Goal: Register for event/course

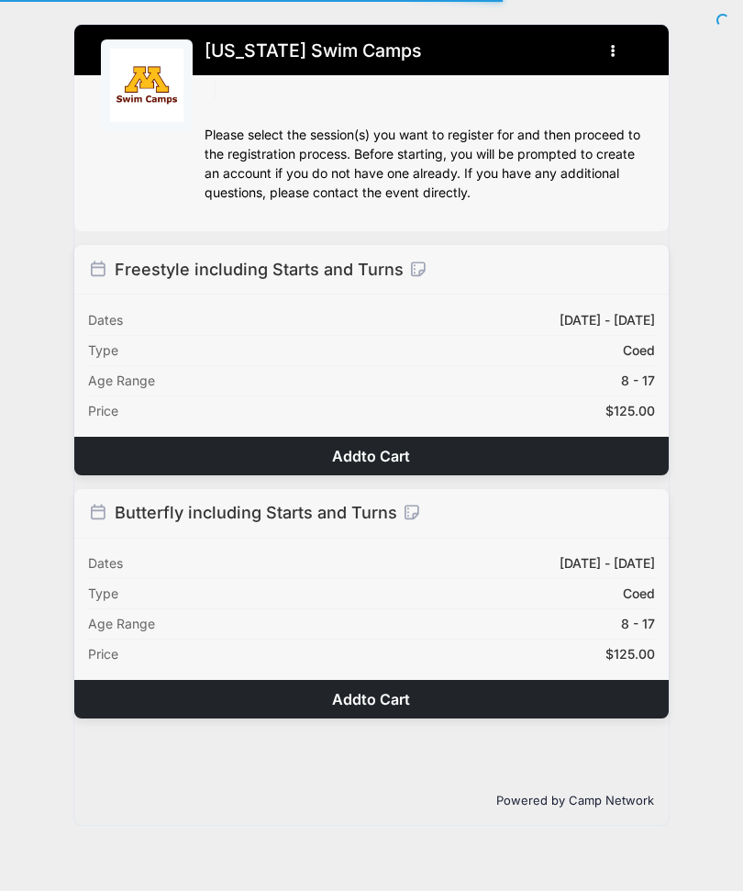
click at [522, 448] on button "Add to Cart" at bounding box center [371, 456] width 595 height 39
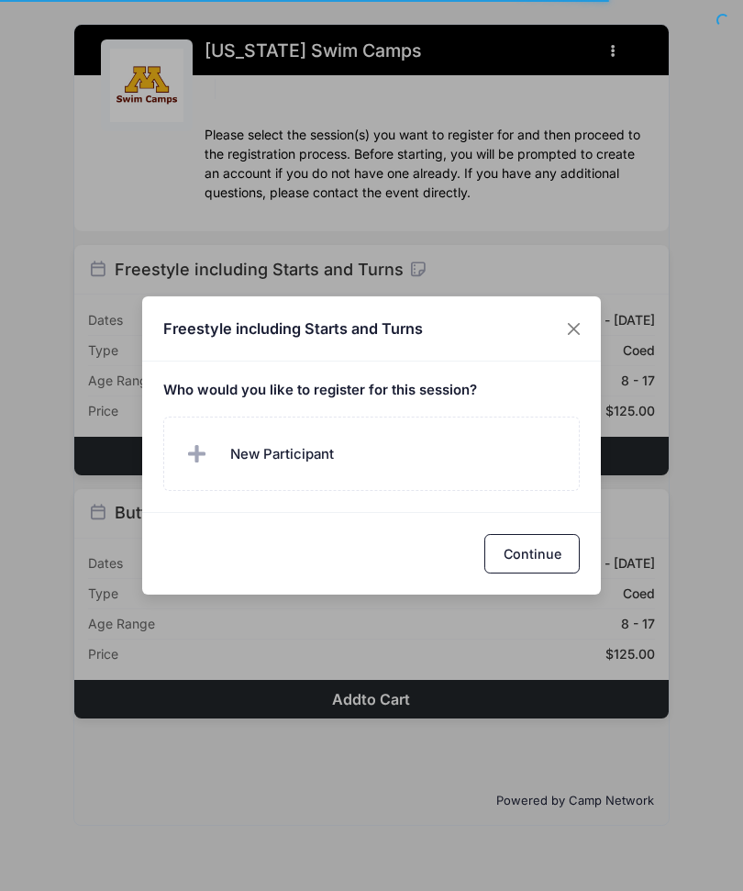
click at [380, 458] on label "New Participant" at bounding box center [372, 454] width 418 height 74
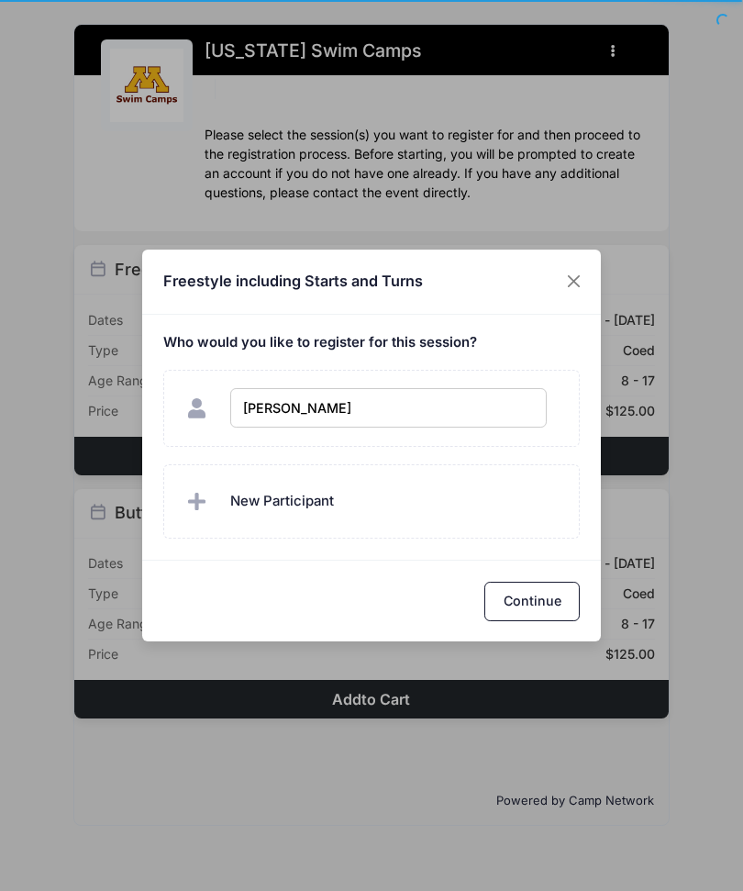
type input "[PERSON_NAME]"
checkbox input "true"
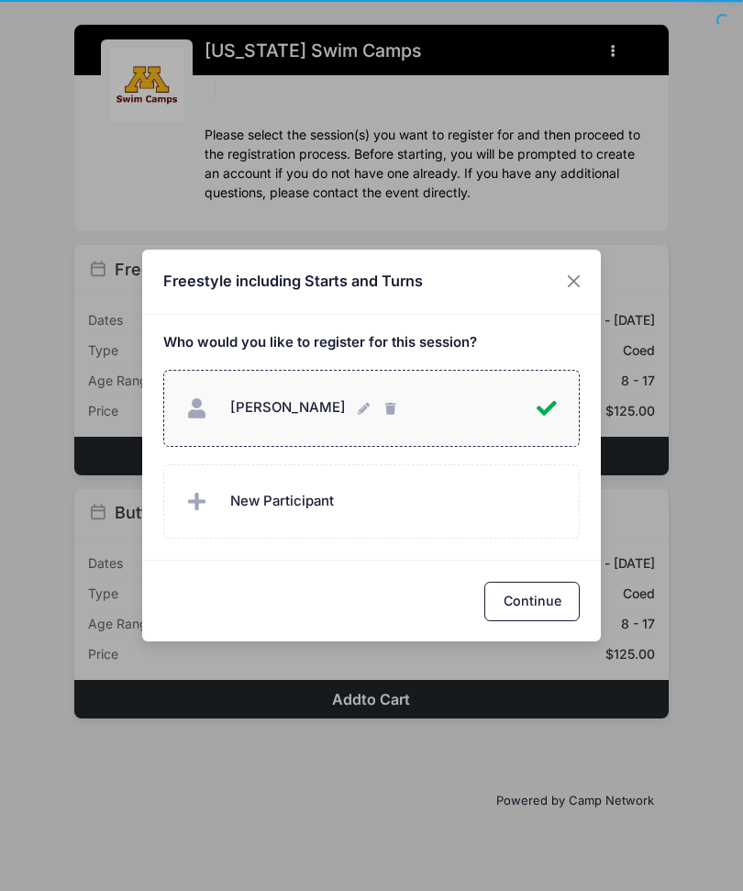
click at [557, 599] on button "Continue" at bounding box center [531, 601] width 95 height 39
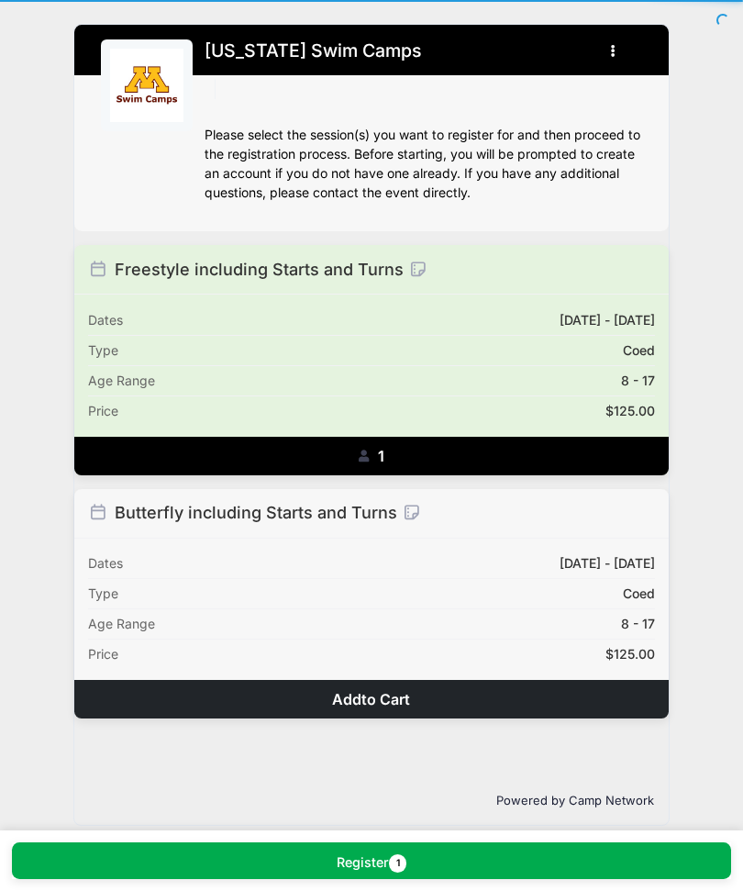
click at [435, 440] on button "Remove 1 1" at bounding box center [371, 456] width 595 height 39
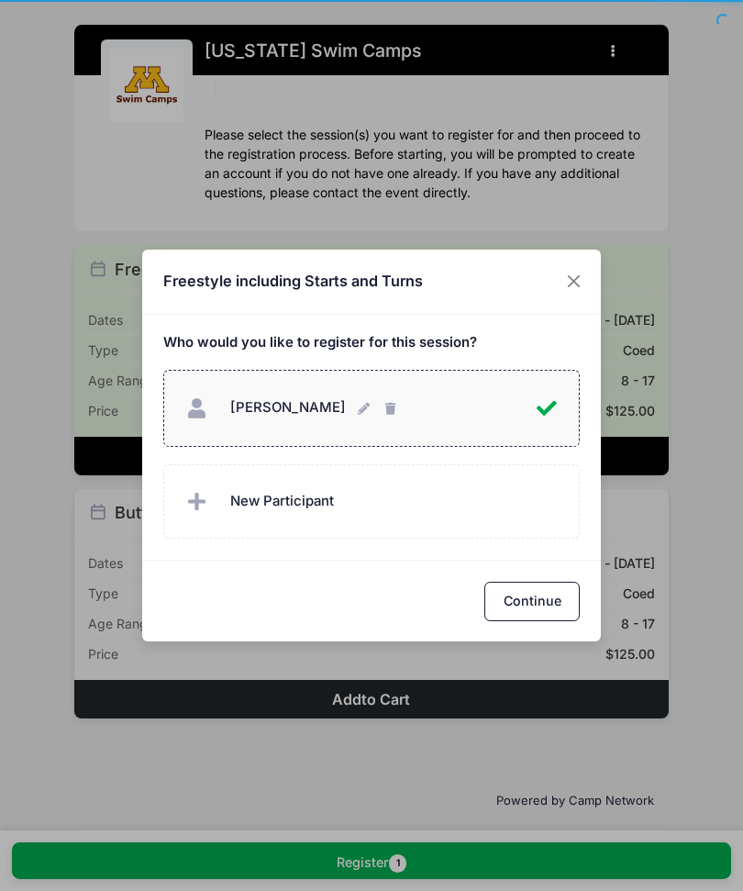
click at [404, 497] on label "New Participant" at bounding box center [372, 501] width 418 height 74
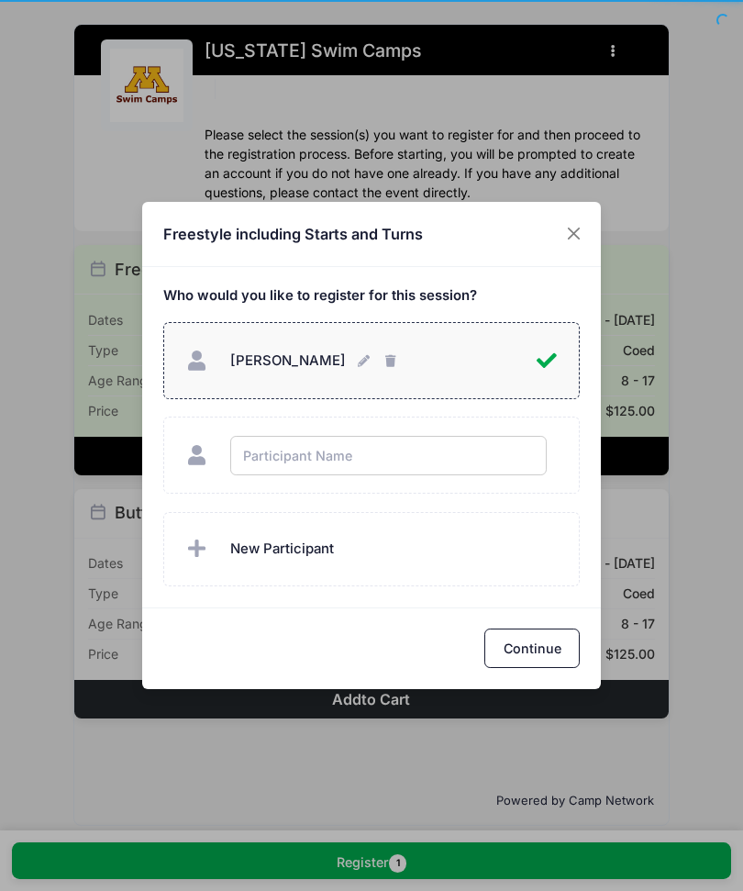
type input "N"
click at [399, 544] on div "Who would you like to register for this session?" at bounding box center [371, 437] width 459 height 340
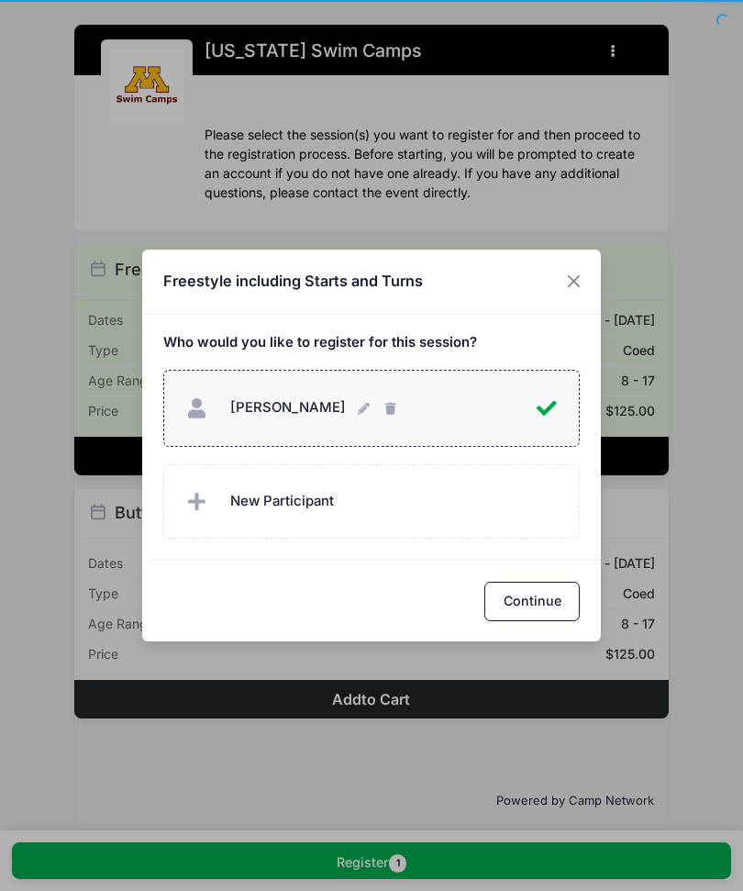
click at [423, 517] on label "New Participant" at bounding box center [372, 501] width 418 height 74
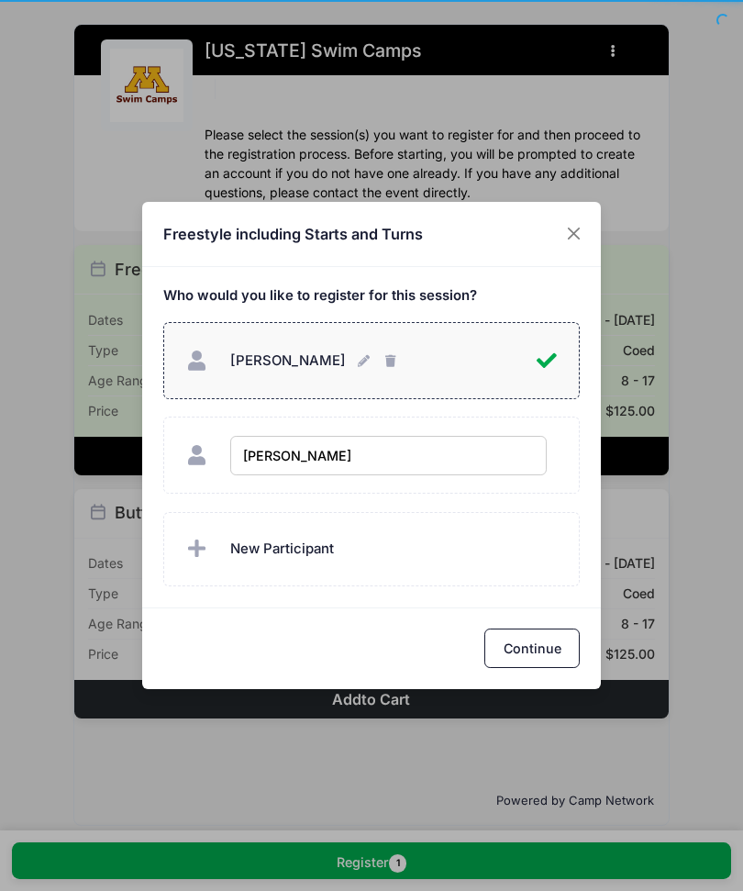
type input "Nora Danielson"
checkbox input "true"
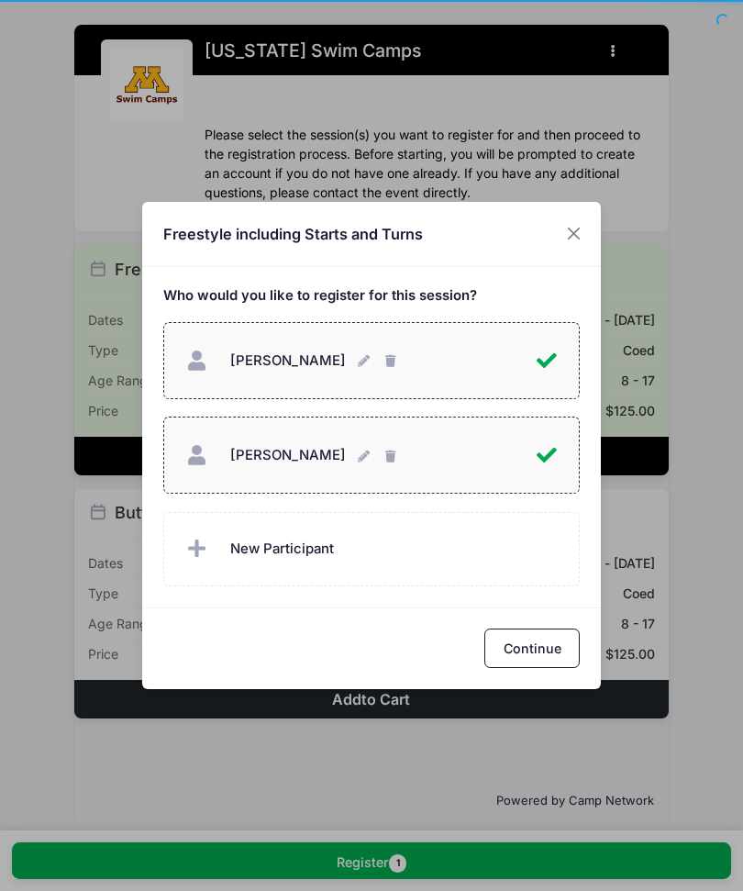
click at [575, 660] on button "Continue" at bounding box center [531, 648] width 95 height 39
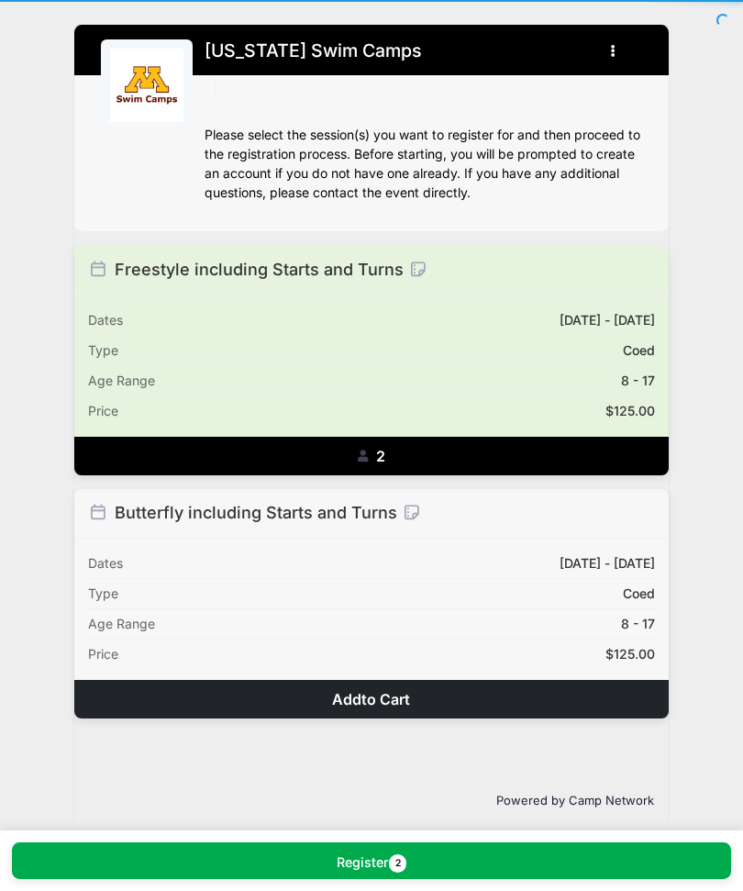
click at [430, 866] on button "Register 2" at bounding box center [371, 860] width 719 height 37
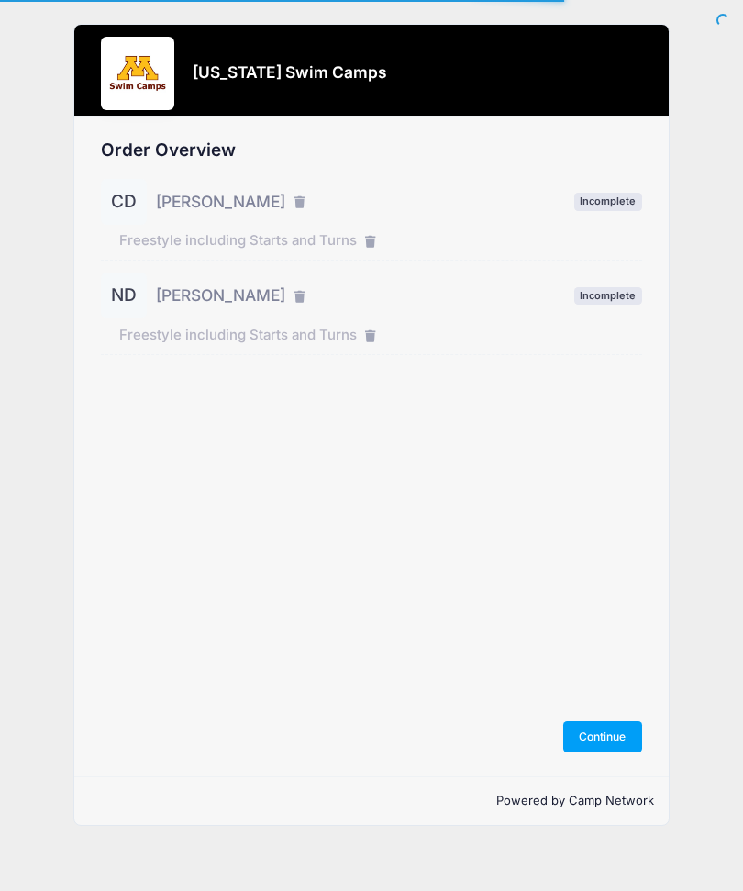
click at [617, 752] on button "Continue" at bounding box center [602, 736] width 79 height 31
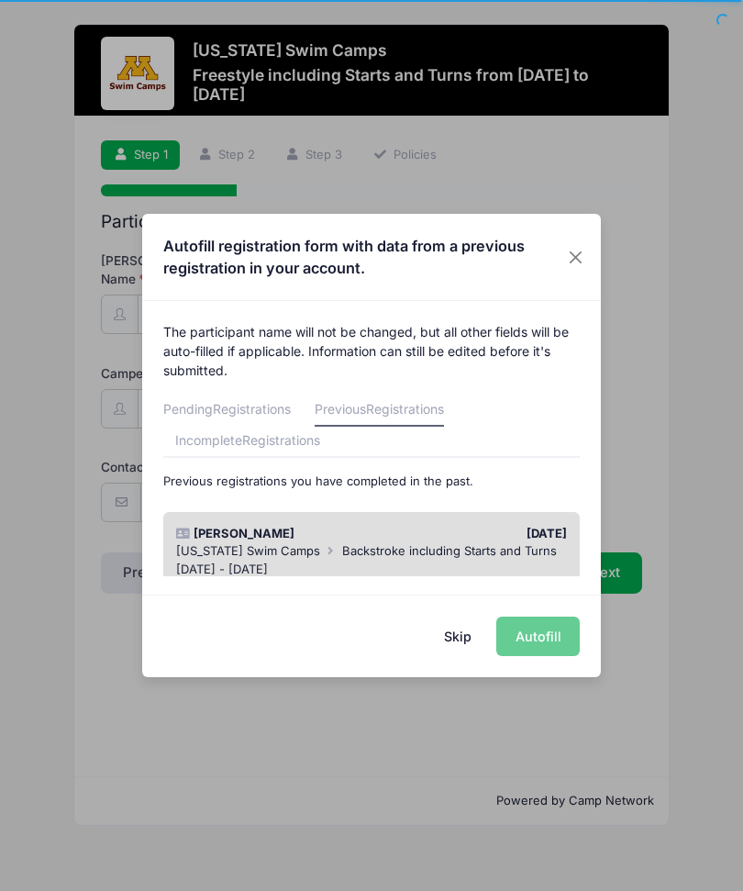
click at [543, 629] on div "Skip Autofill" at bounding box center [371, 636] width 459 height 82
click at [491, 548] on span "Backstroke including Starts and Turns" at bounding box center [449, 550] width 215 height 15
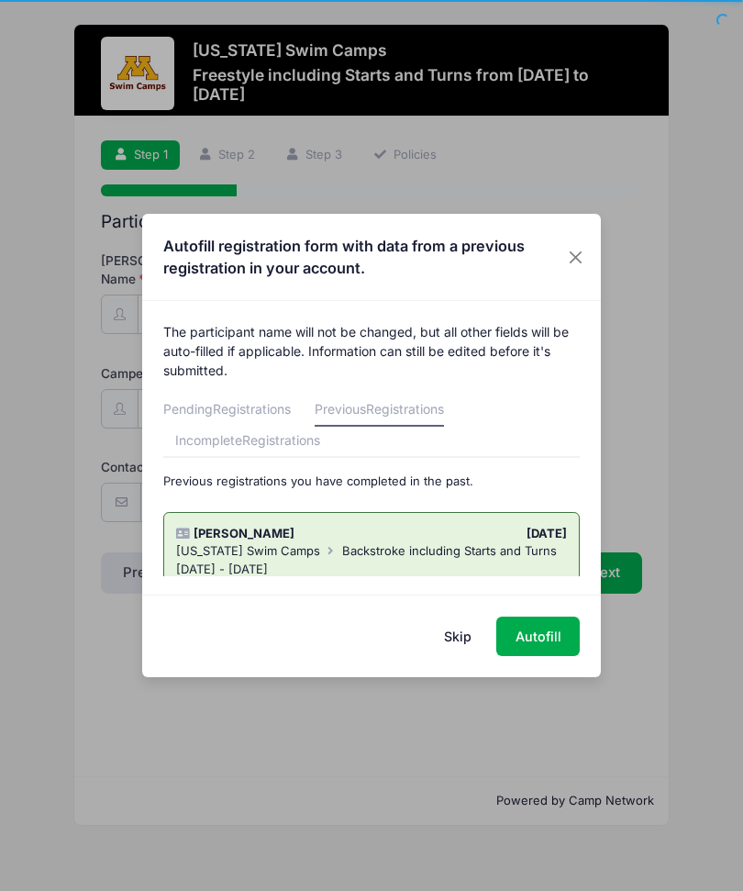
click at [546, 632] on button "Autofill" at bounding box center [538, 636] width 84 height 39
type input "[EMAIL_ADDRESS][DOMAIN_NAME]"
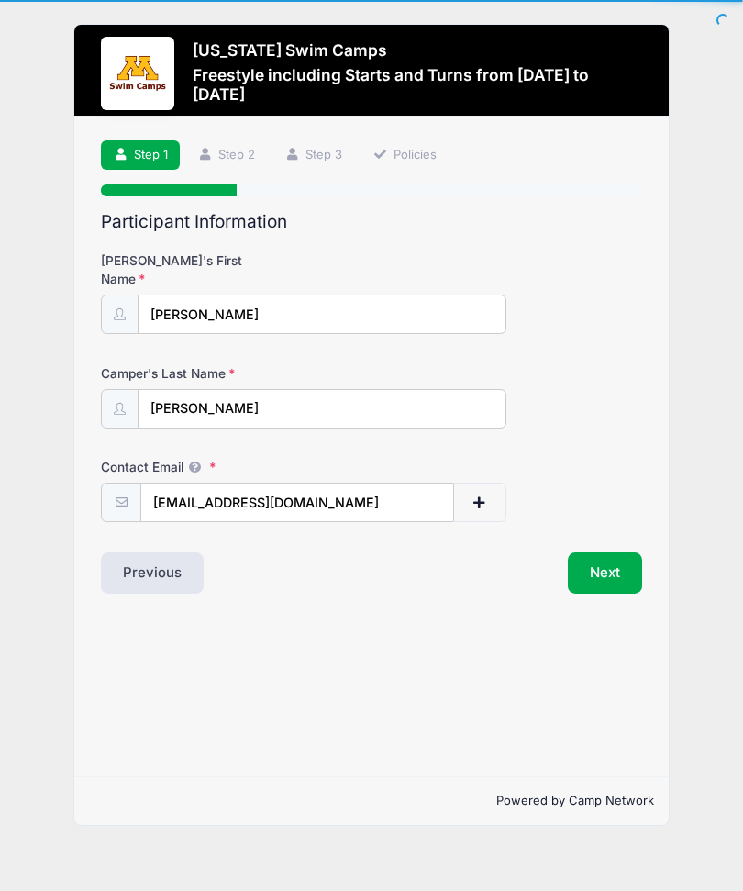
click at [618, 557] on button "Next" at bounding box center [605, 573] width 74 height 42
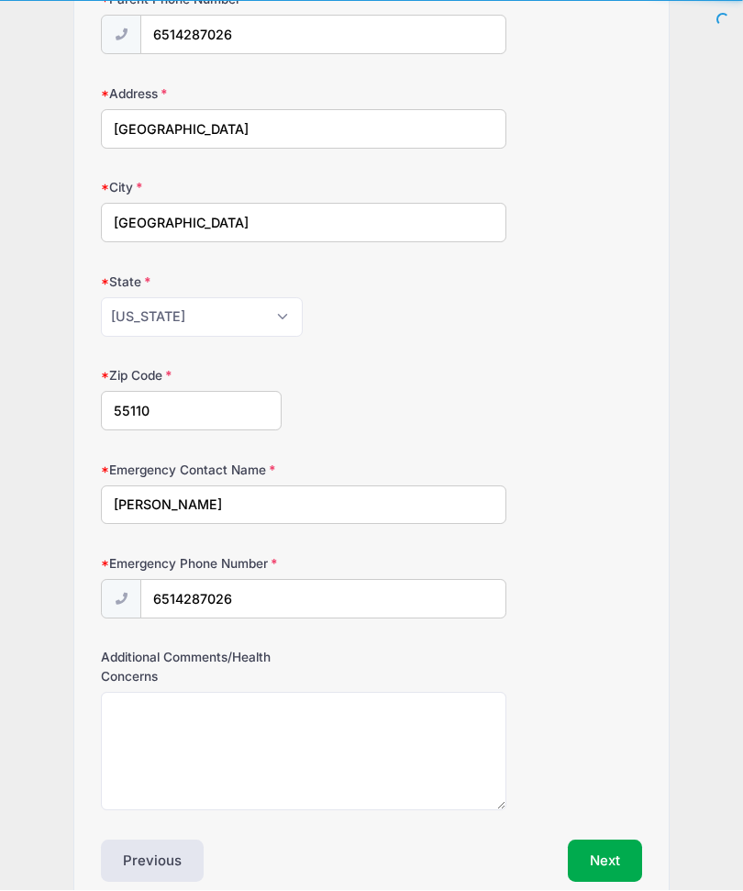
click at [620, 841] on button "Next" at bounding box center [605, 862] width 74 height 42
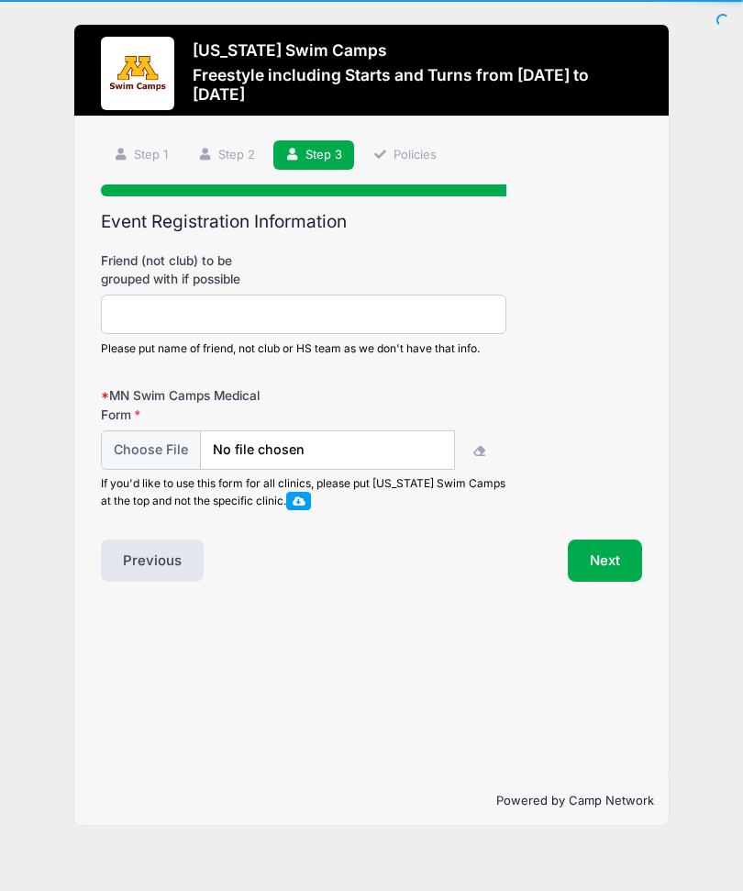
click at [478, 451] on icon "button" at bounding box center [480, 451] width 15 height 0
click at [418, 438] on input "file" at bounding box center [278, 449] width 354 height 39
